Goal: Information Seeking & Learning: Find specific fact

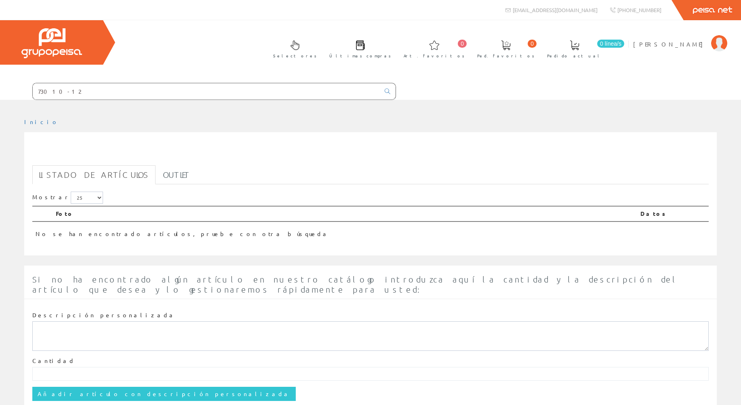
drag, startPoint x: 75, startPoint y: 89, endPoint x: 15, endPoint y: 87, distance: 60.6
click at [15, 87] on form "73010-12" at bounding box center [198, 91] width 396 height 17
click at [687, 43] on span "David Serrano" at bounding box center [670, 44] width 74 height 8
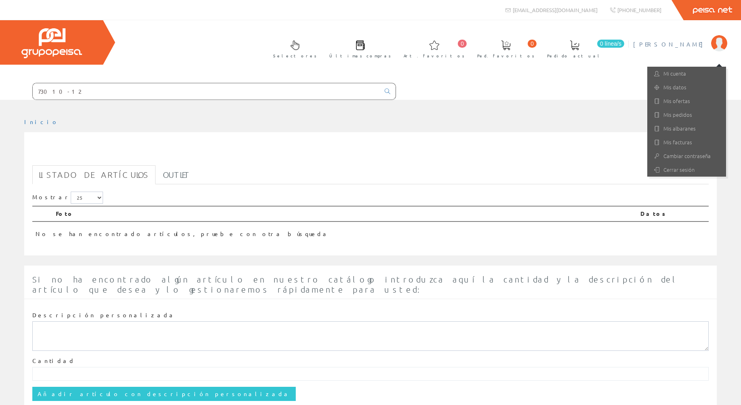
click at [69, 92] on input "73010-12" at bounding box center [206, 91] width 347 height 16
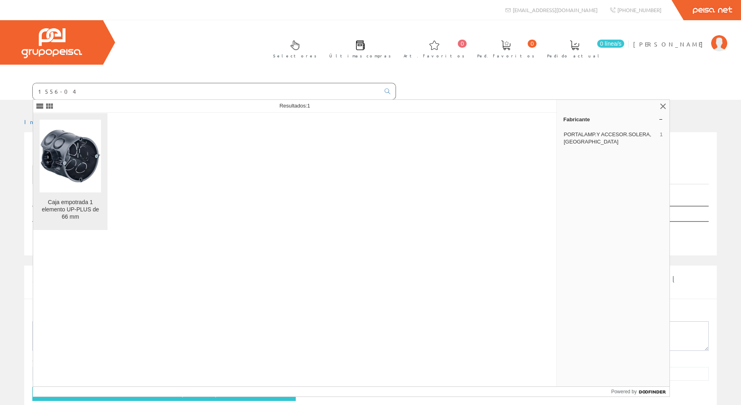
type input "1556-04"
click at [84, 173] on img at bounding box center [70, 155] width 61 height 61
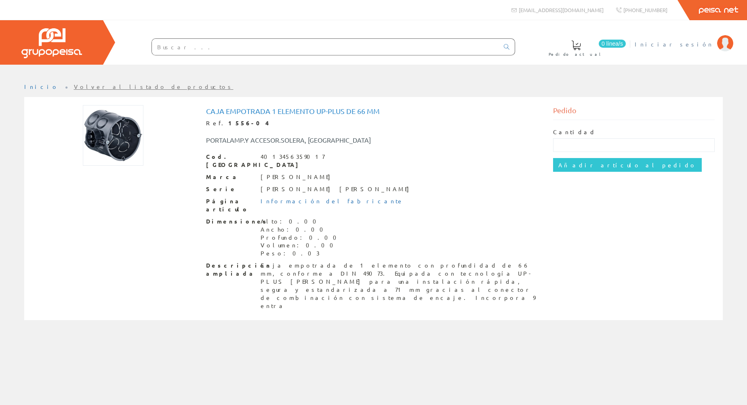
click at [693, 46] on span "Iniciar sesión" at bounding box center [674, 44] width 78 height 8
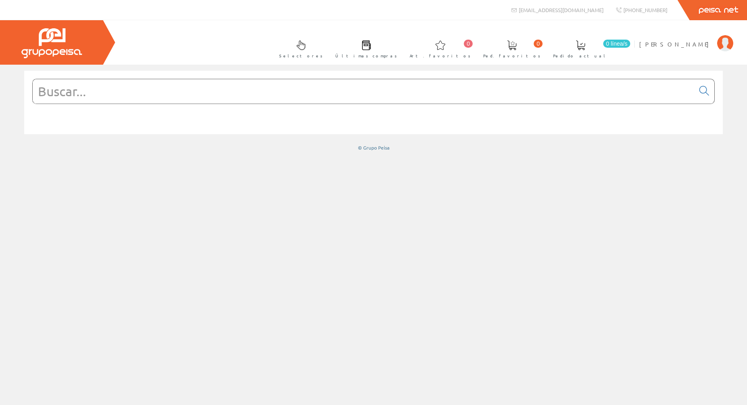
click at [68, 85] on input "text" at bounding box center [364, 91] width 662 height 24
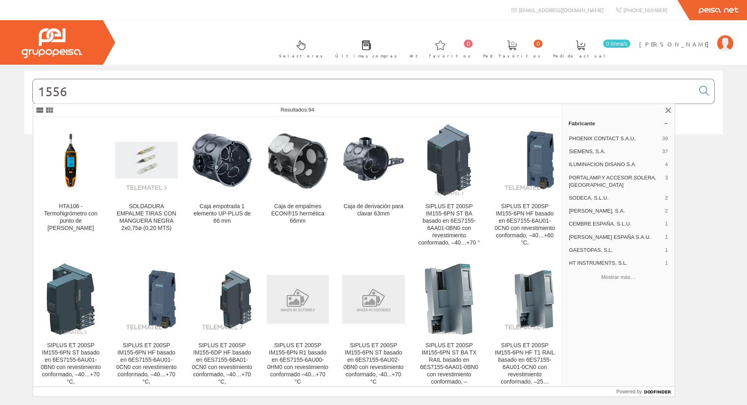
type input "1556"
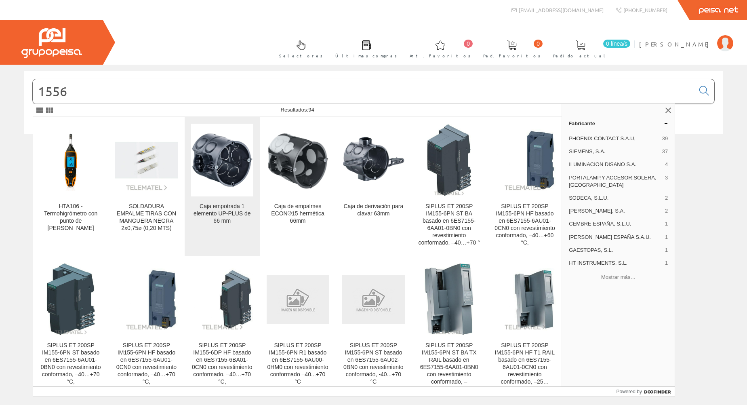
click at [218, 167] on img at bounding box center [222, 160] width 62 height 62
